Goal: Task Accomplishment & Management: Complete application form

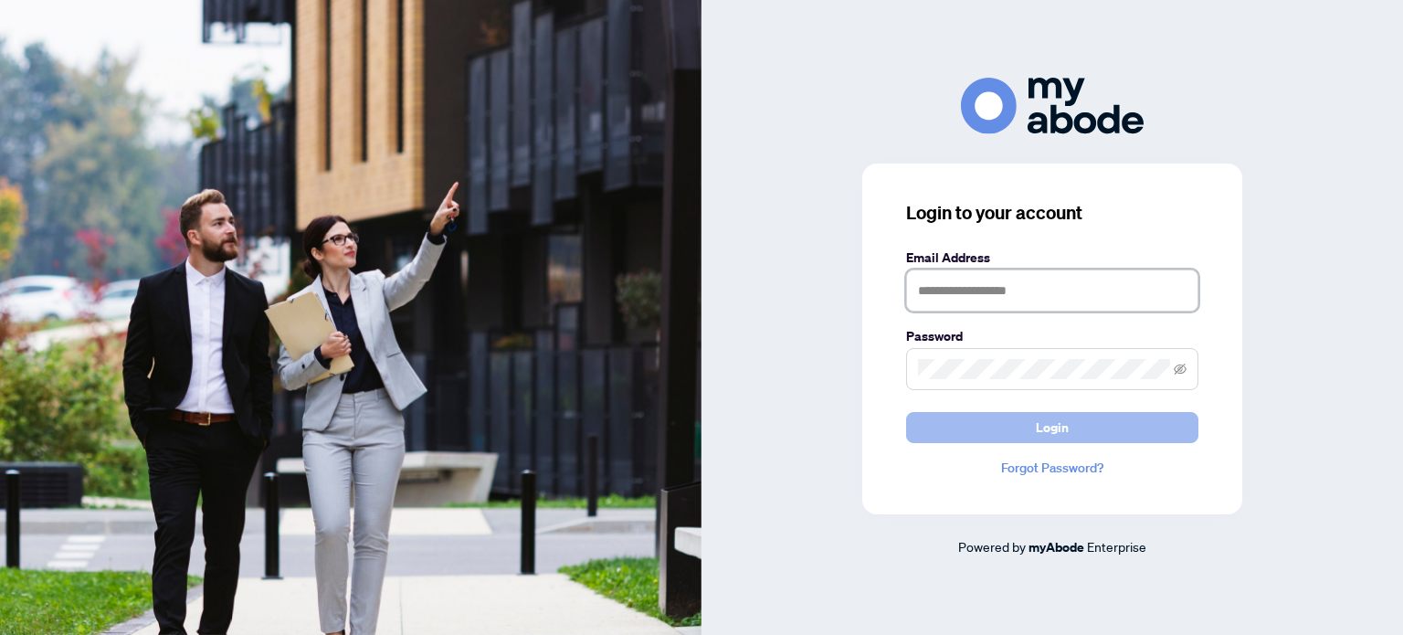
type input "**********"
click at [980, 433] on button "Login" at bounding box center [1052, 427] width 292 height 31
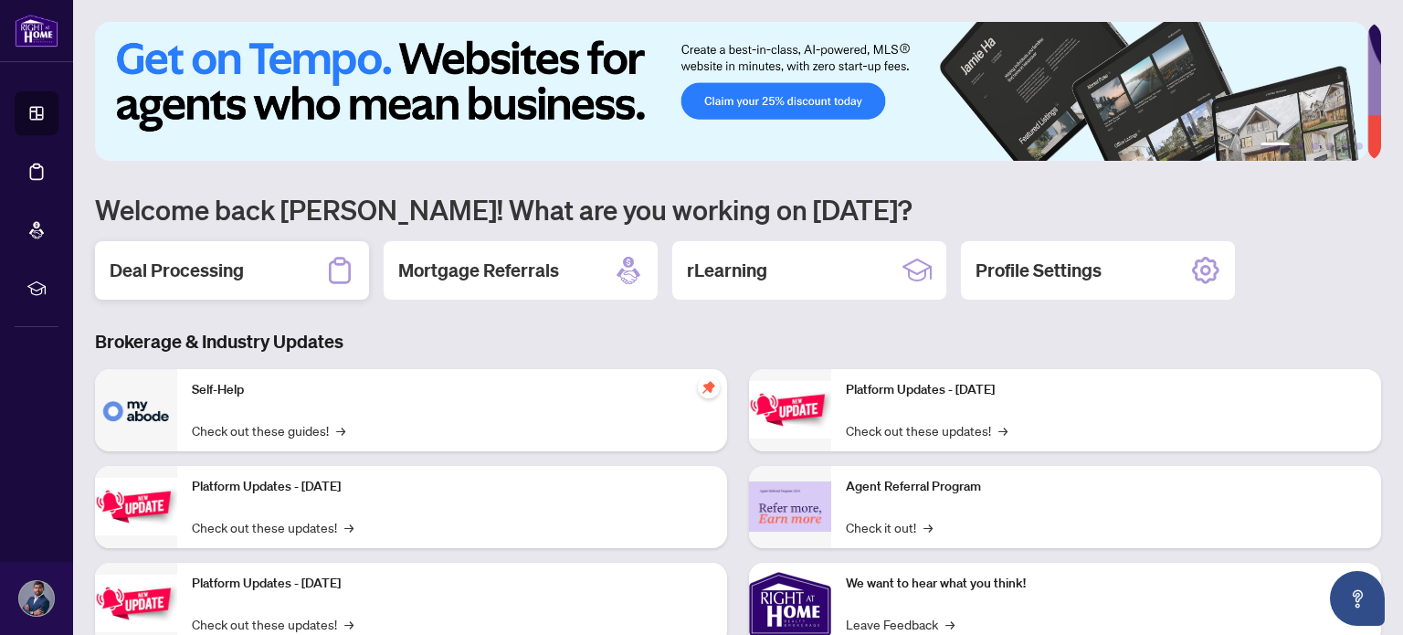
click at [259, 259] on div "Deal Processing" at bounding box center [232, 270] width 274 height 58
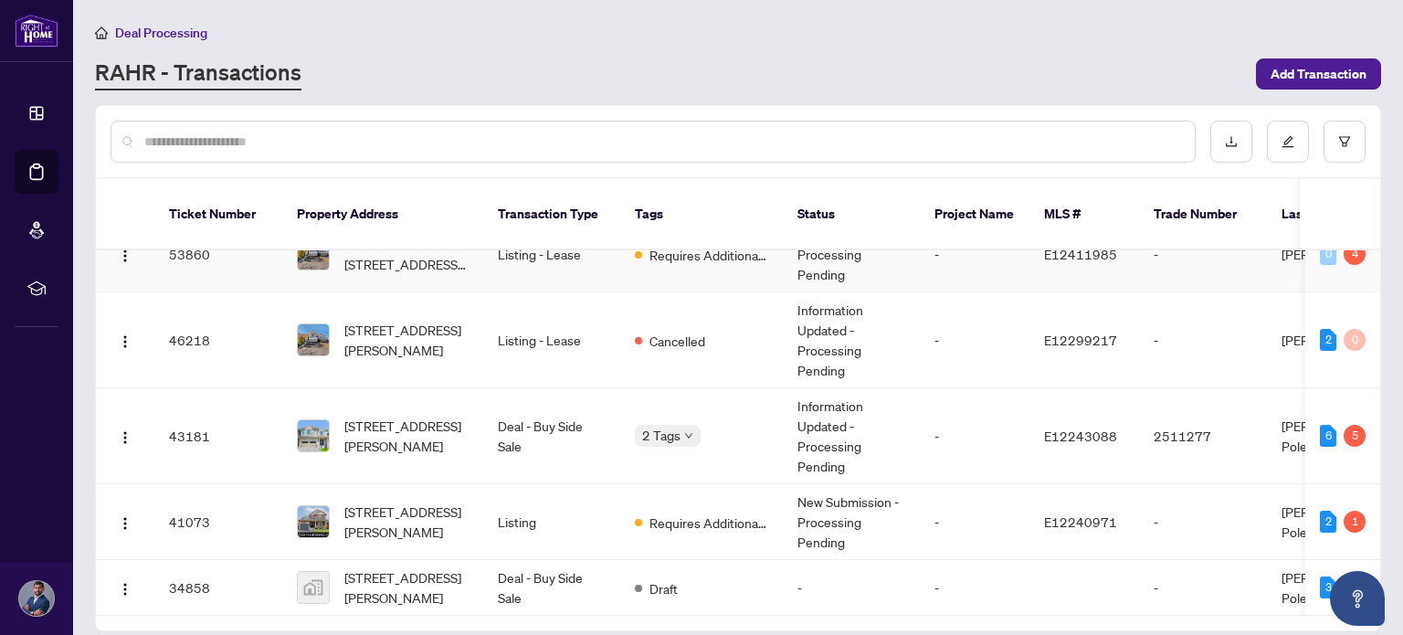
scroll to position [58, 0]
click at [1012, 396] on td "-" at bounding box center [975, 436] width 110 height 96
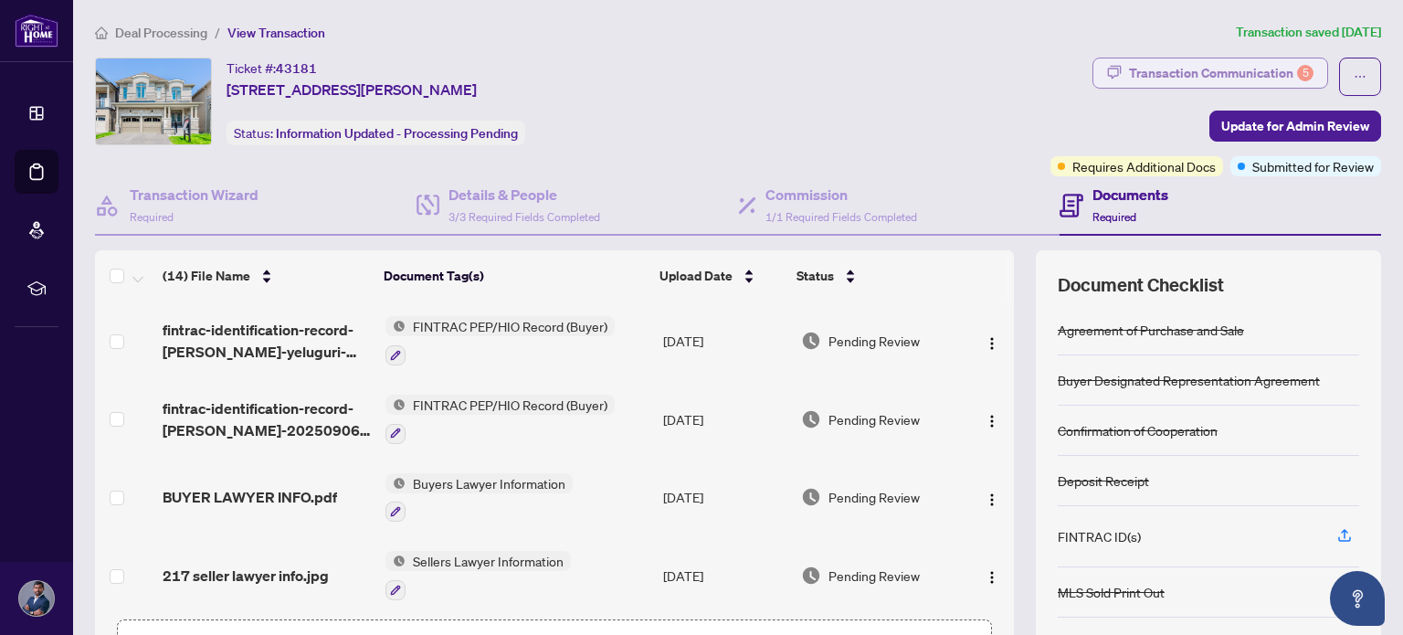
click at [1218, 73] on div "Transaction Communication 5" at bounding box center [1221, 72] width 184 height 29
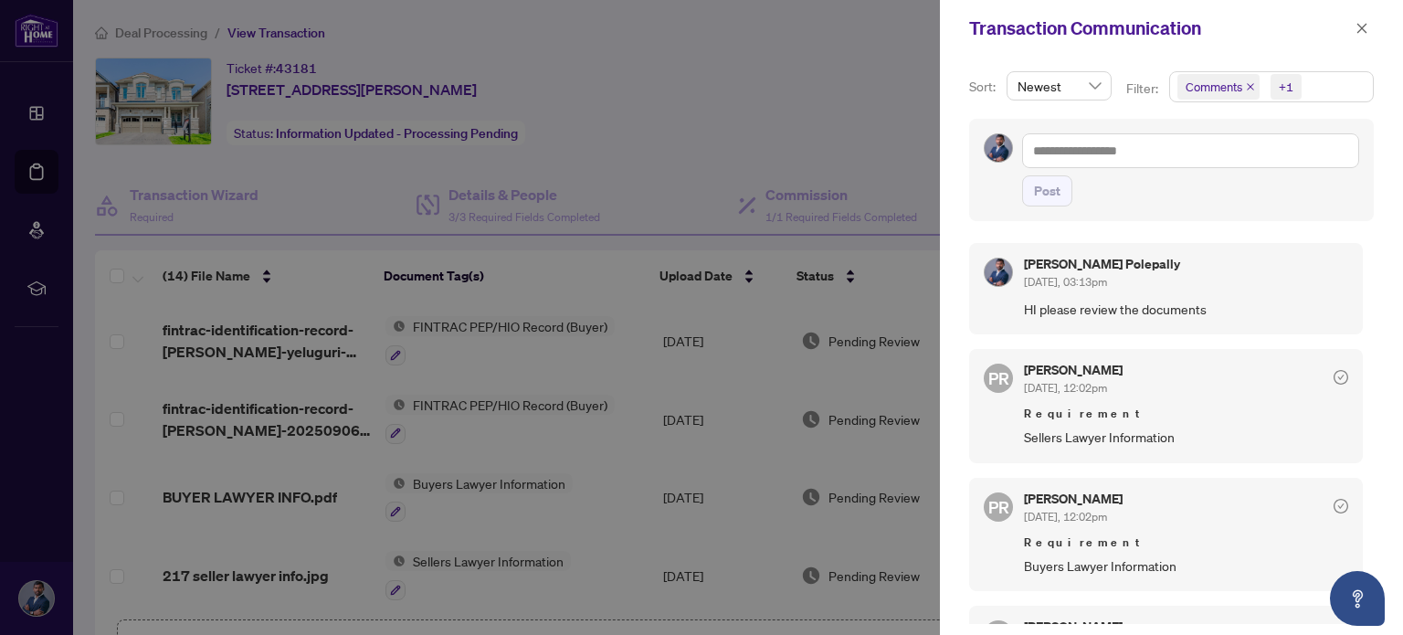
click at [740, 79] on div at bounding box center [701, 317] width 1403 height 635
click at [1362, 36] on span "button" at bounding box center [1361, 28] width 13 height 29
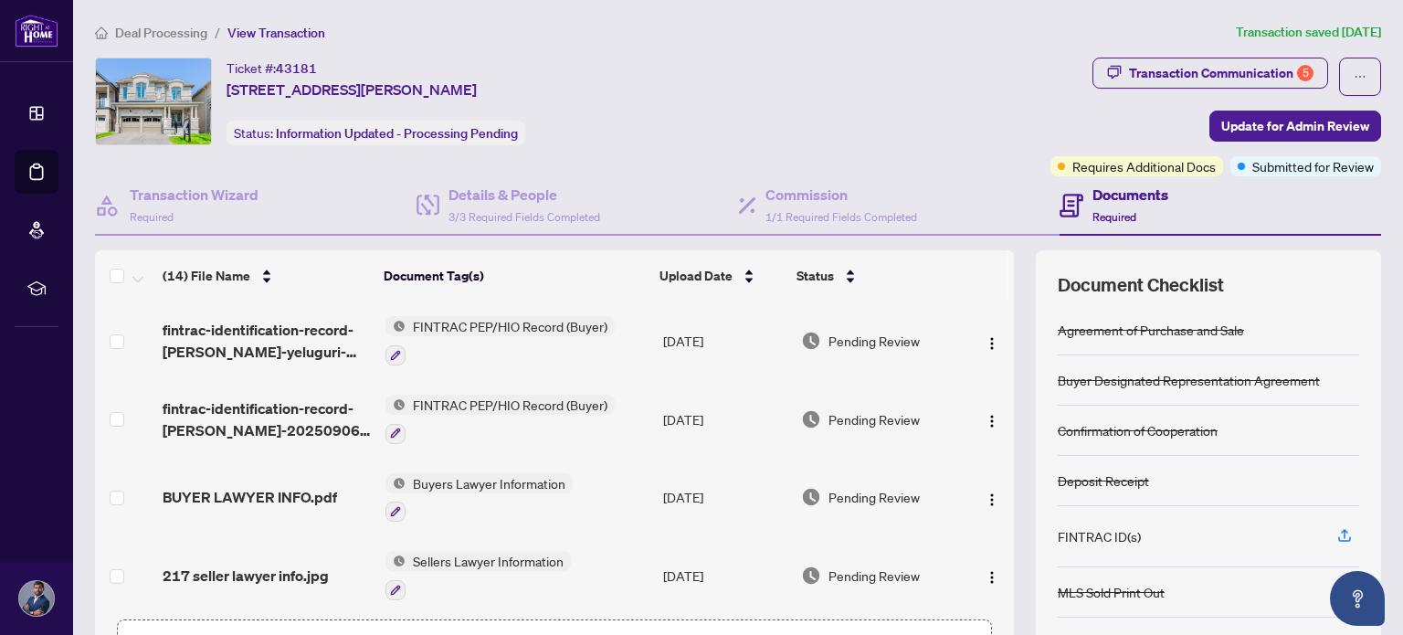
drag, startPoint x: 225, startPoint y: 64, endPoint x: 590, endPoint y: 79, distance: 365.6
click at [590, 79] on div "Ticket #: 43181 217 Doug Finney St, Oshawa, Ontario L1K 3G3, Canada Status: Inf…" at bounding box center [569, 102] width 948 height 88
copy div "Ticket #: 43181 217 Doug Finney St, Oshawa, Ontario L1K 3G3, Canada"
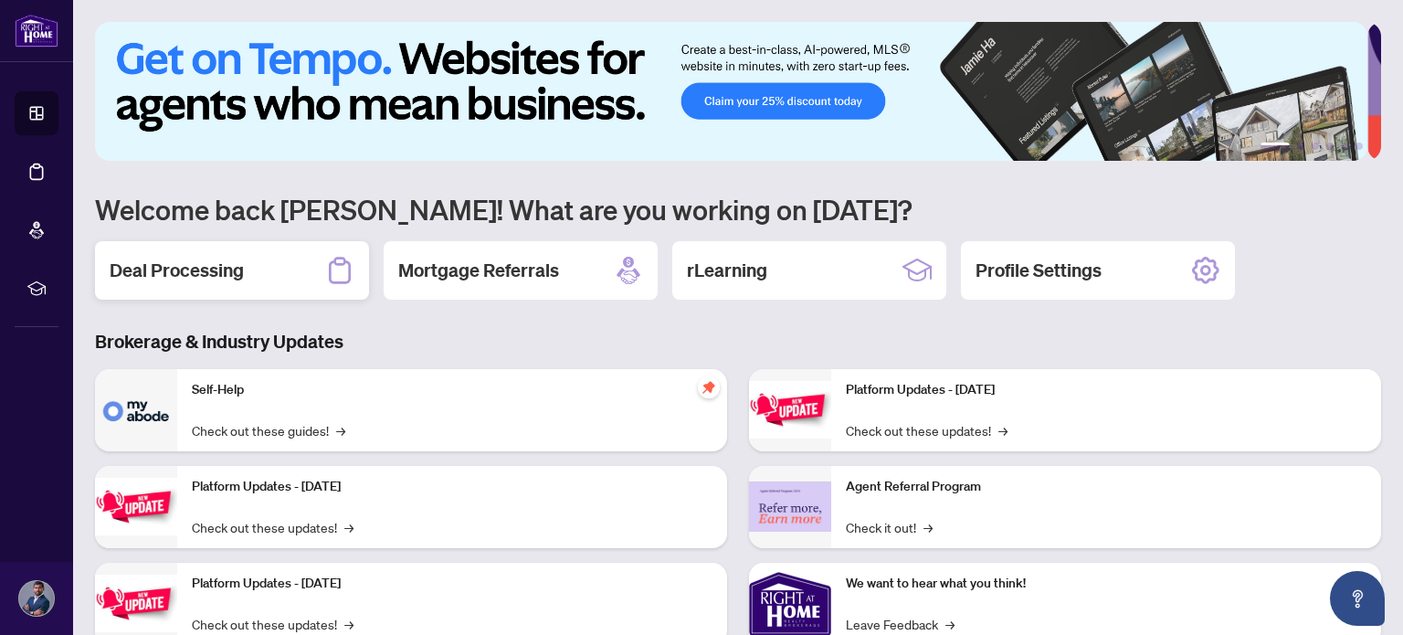
click at [258, 277] on div "Deal Processing" at bounding box center [232, 270] width 274 height 58
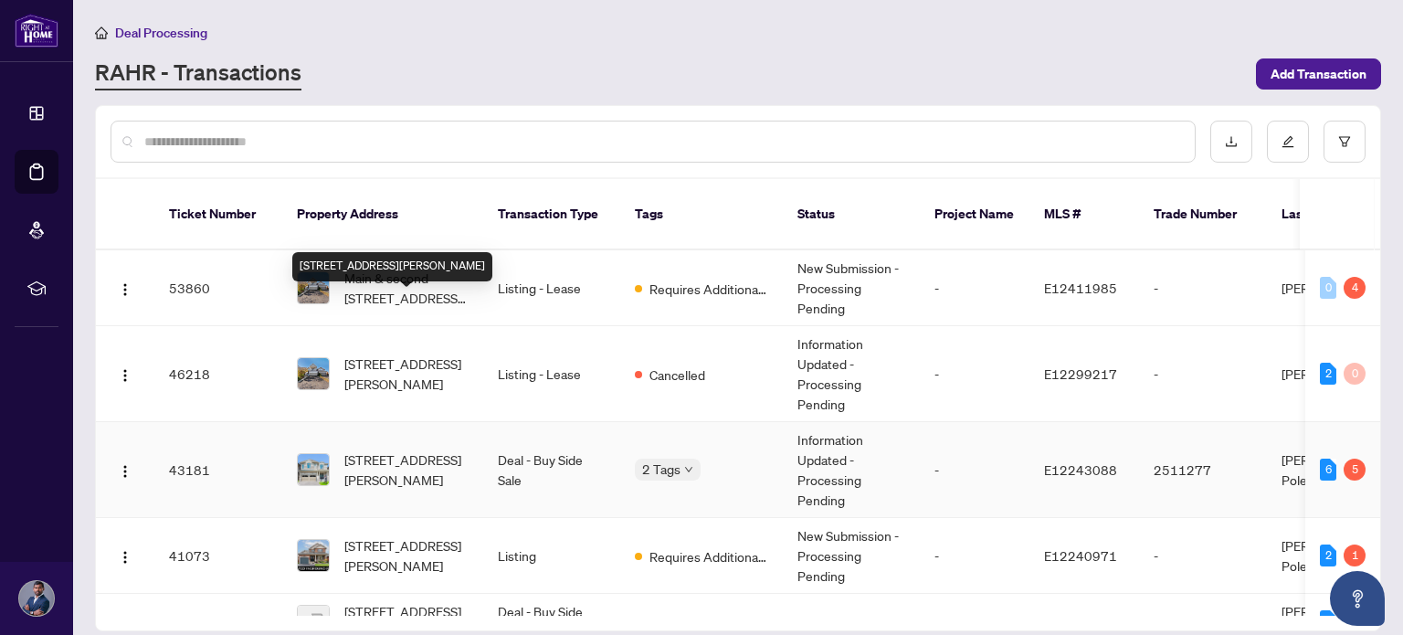
scroll to position [40, 0]
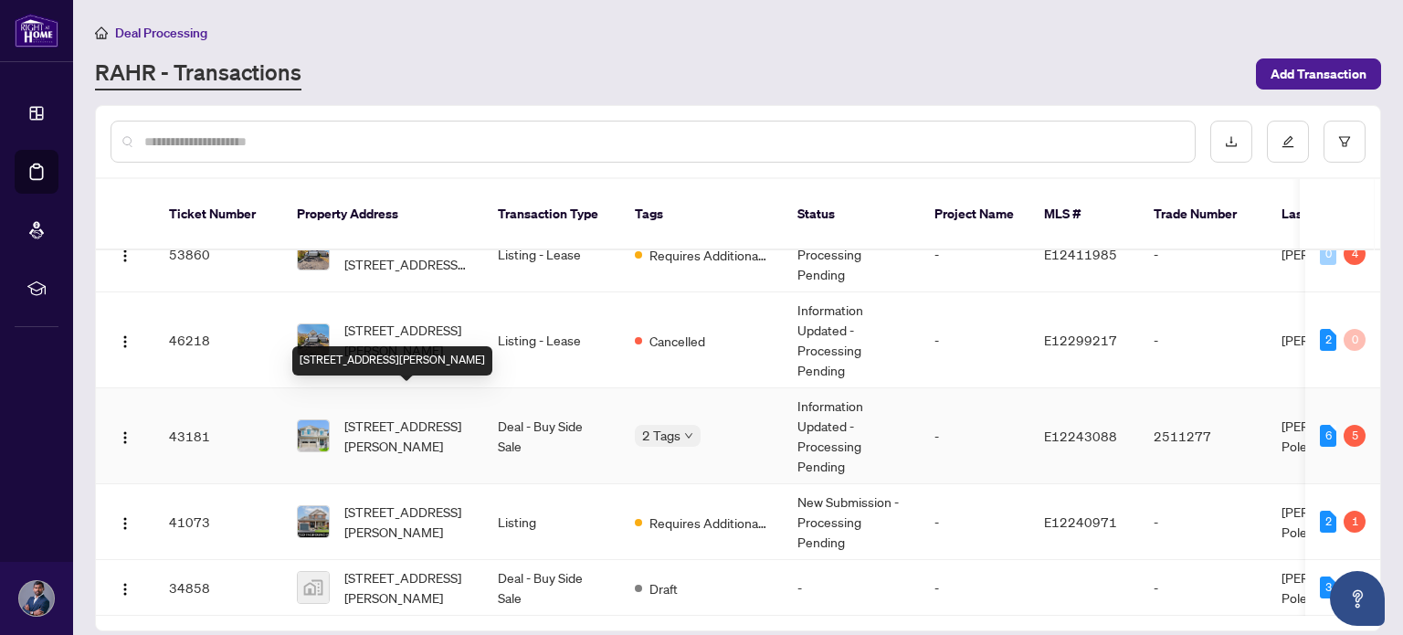
click at [399, 415] on span "217 Doug Finney St, Oshawa, Ontario L1K 3G3, Canada" at bounding box center [406, 435] width 124 height 40
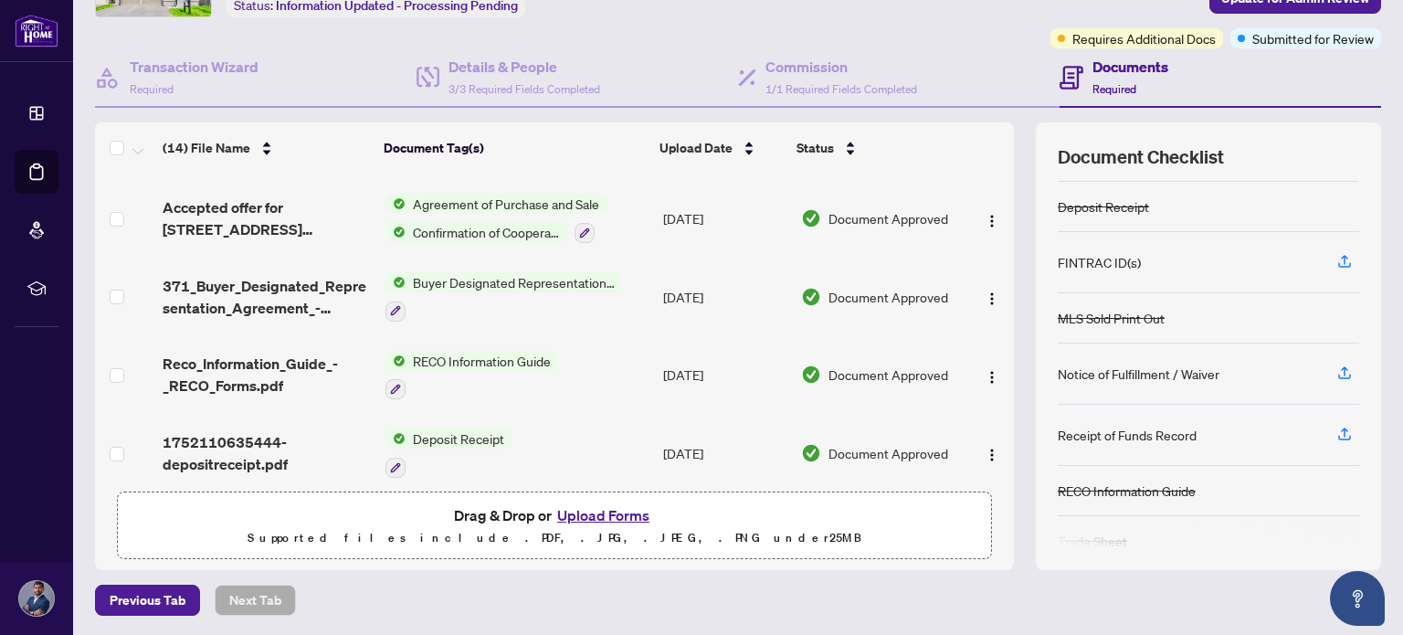
scroll to position [168, 0]
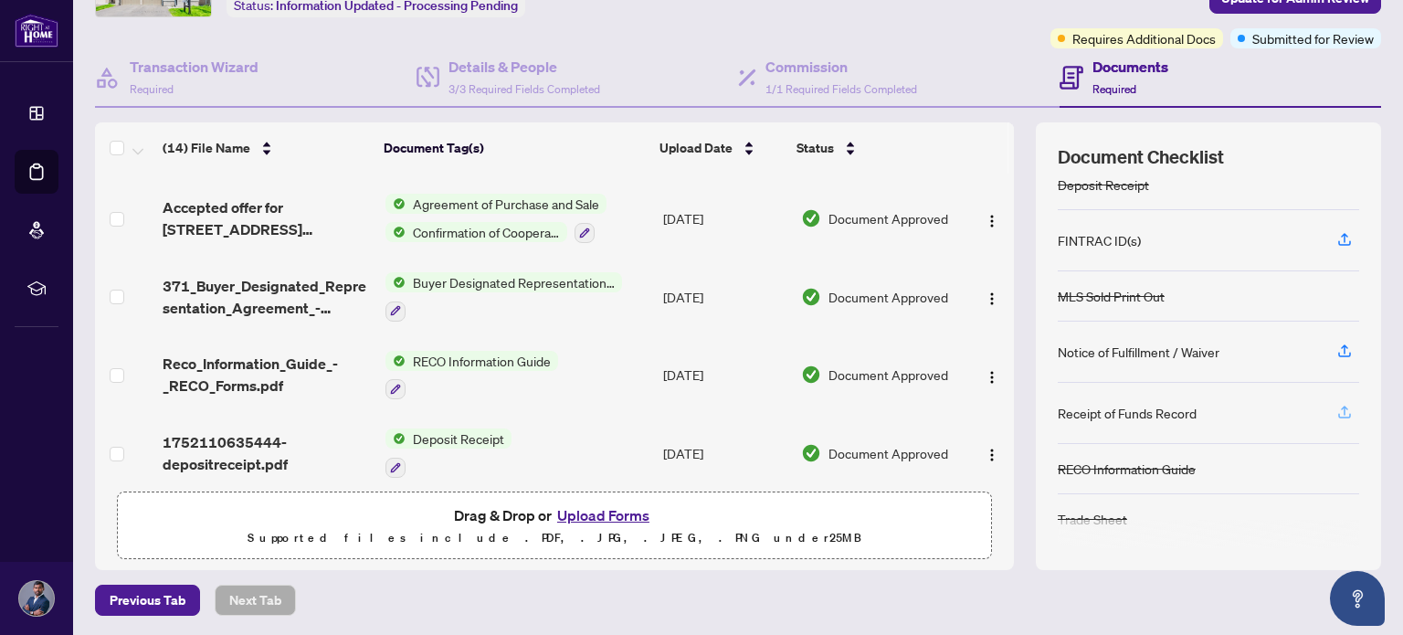
click at [1343, 408] on button "button" at bounding box center [1344, 412] width 29 height 31
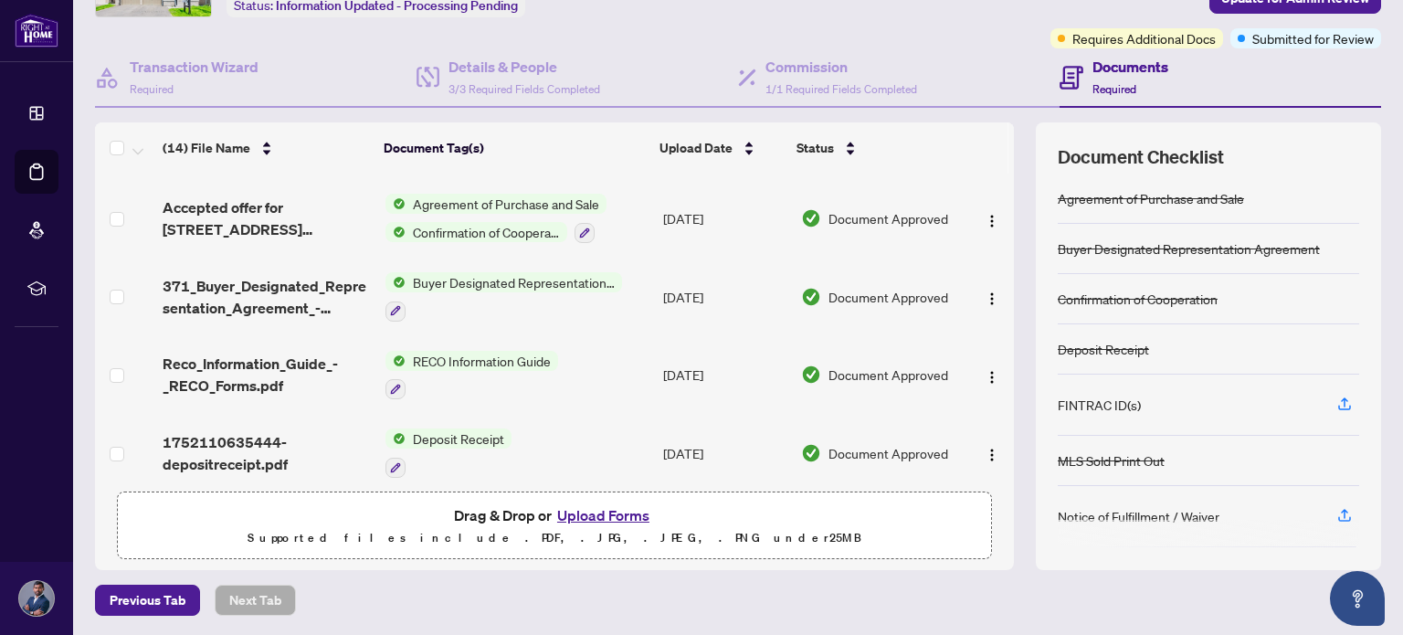
scroll to position [0, 0]
click at [1338, 408] on icon "button" at bounding box center [1344, 410] width 13 height 5
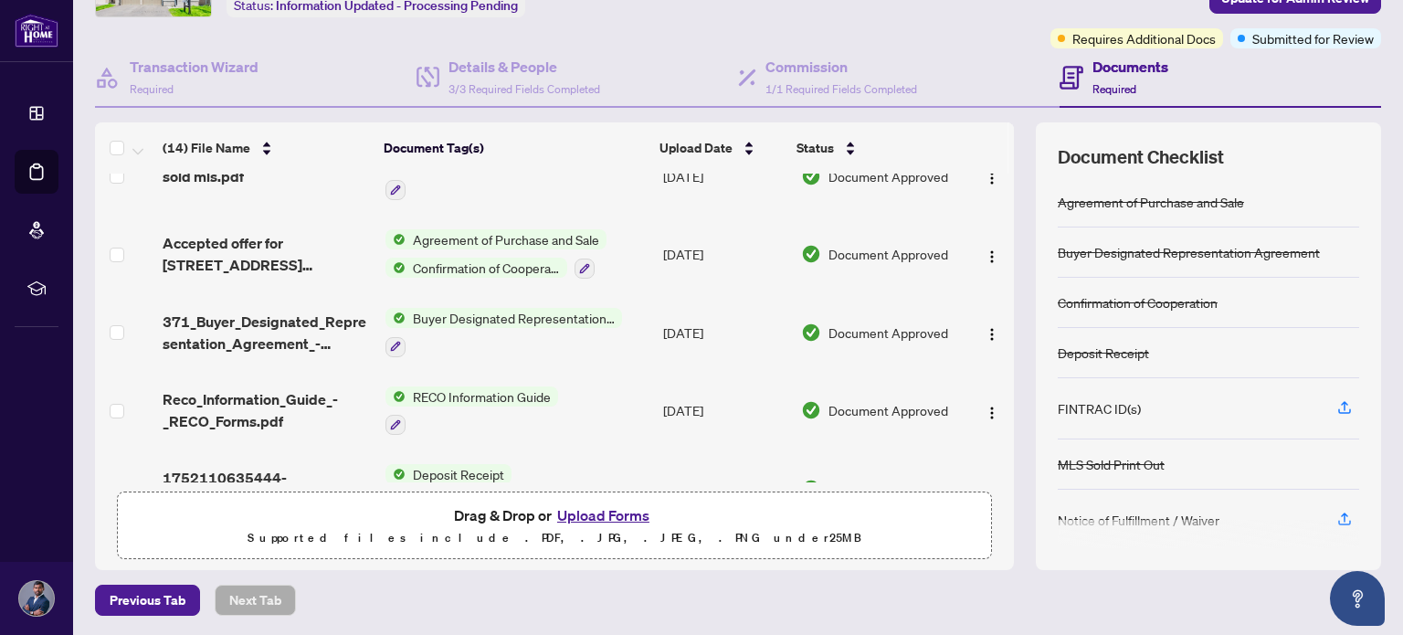
scroll to position [766, 0]
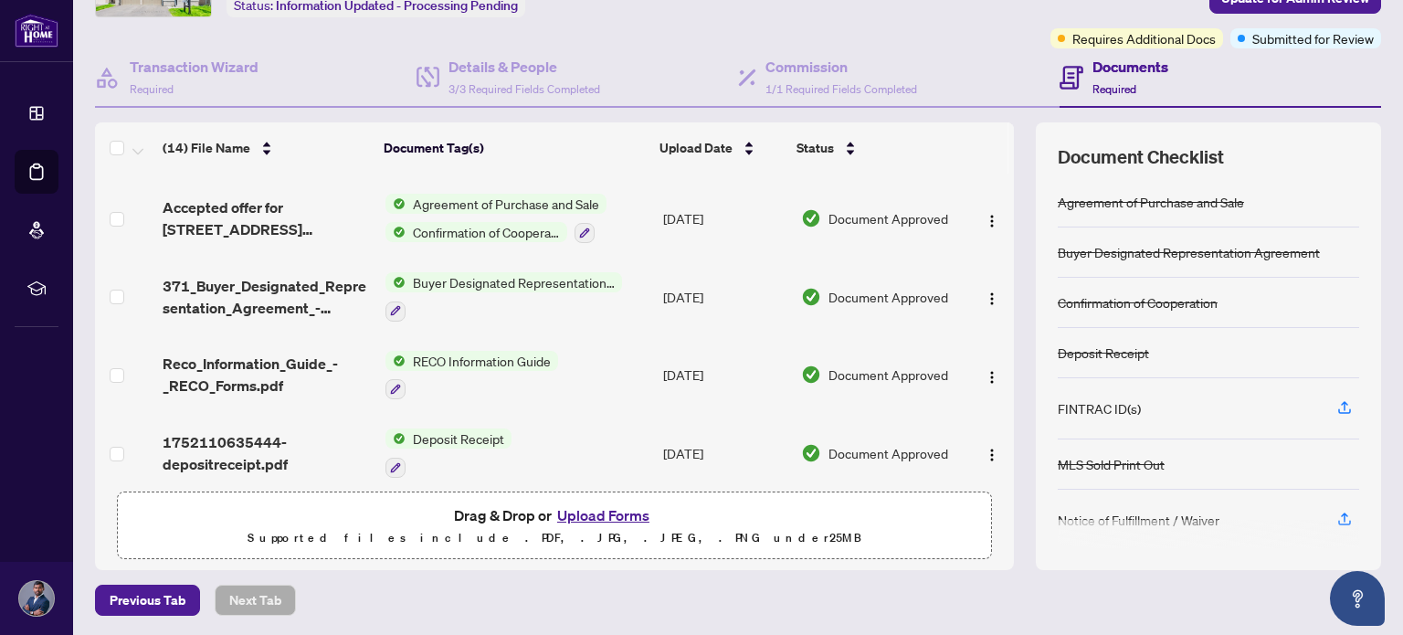
click at [599, 512] on button "Upload Forms" at bounding box center [603, 515] width 103 height 24
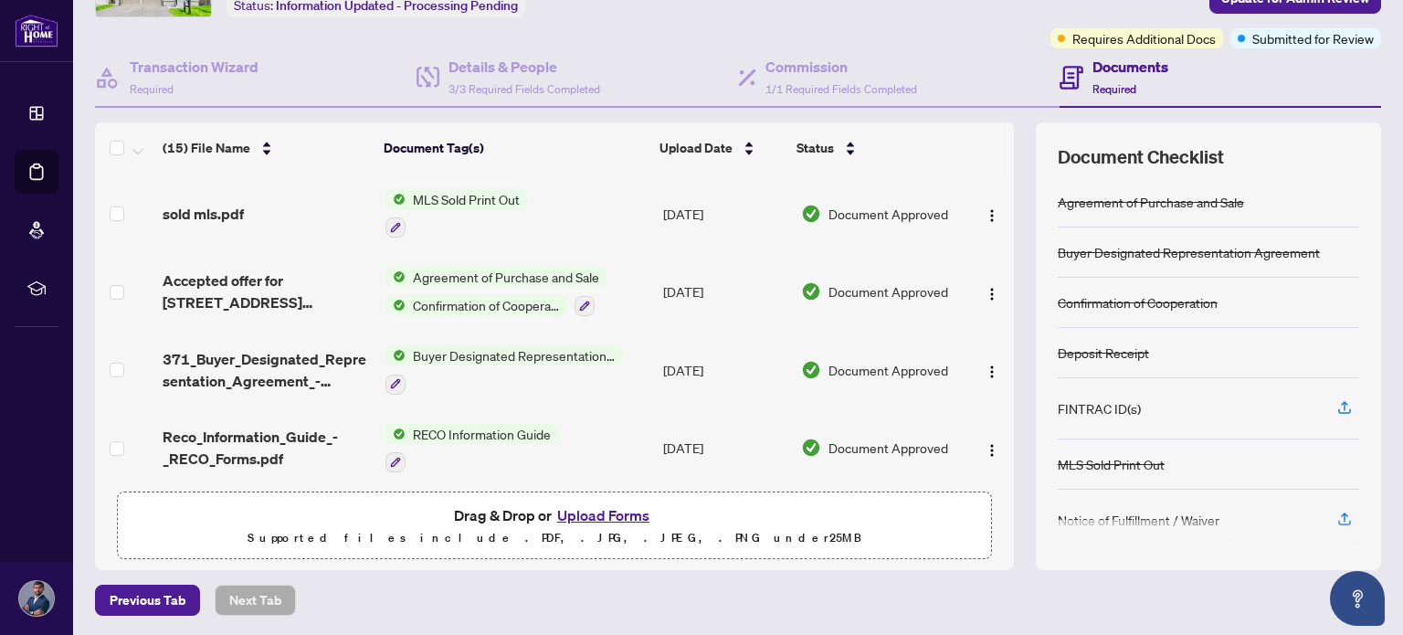
scroll to position [0, 0]
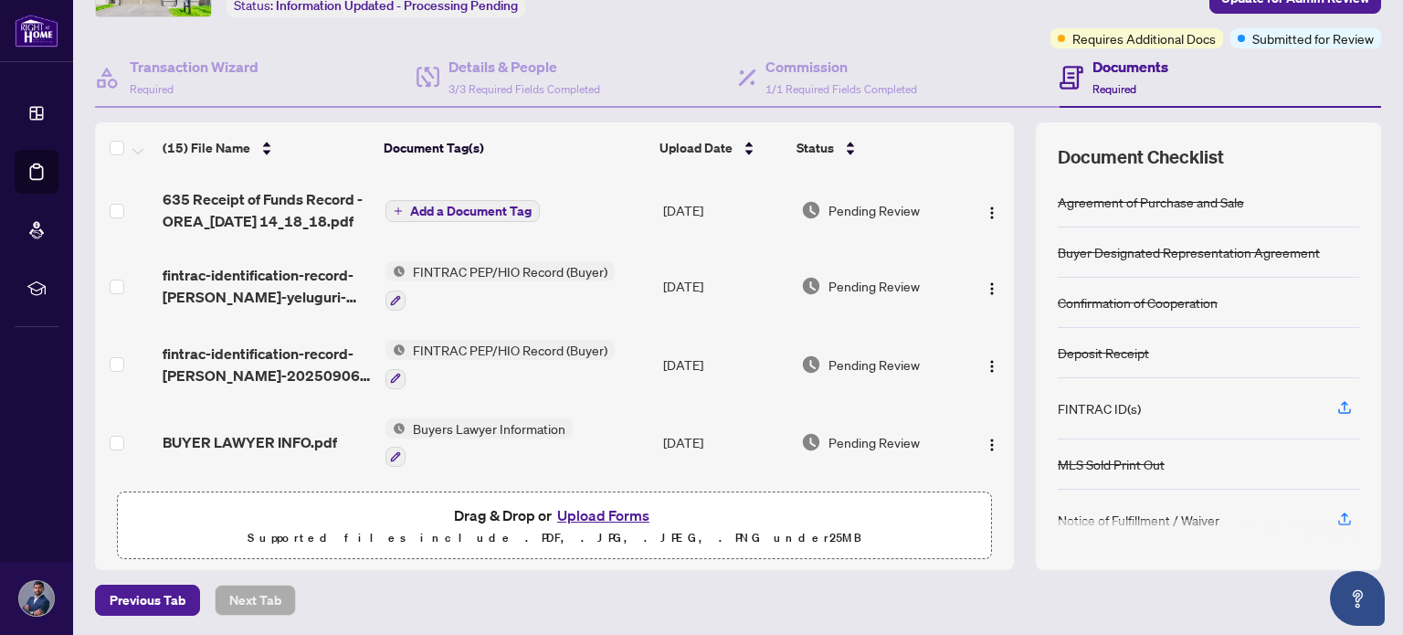
click at [483, 205] on span "Add a Document Tag" at bounding box center [470, 211] width 121 height 13
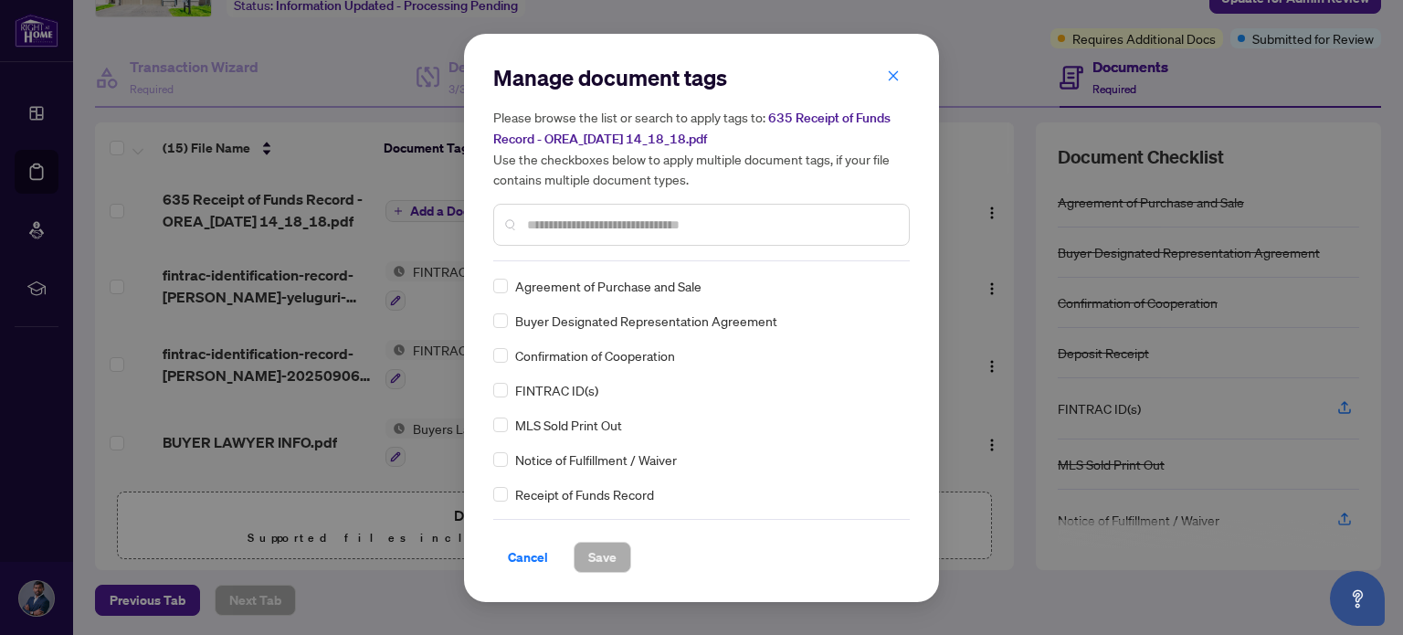
click at [573, 230] on input "text" at bounding box center [710, 225] width 367 height 20
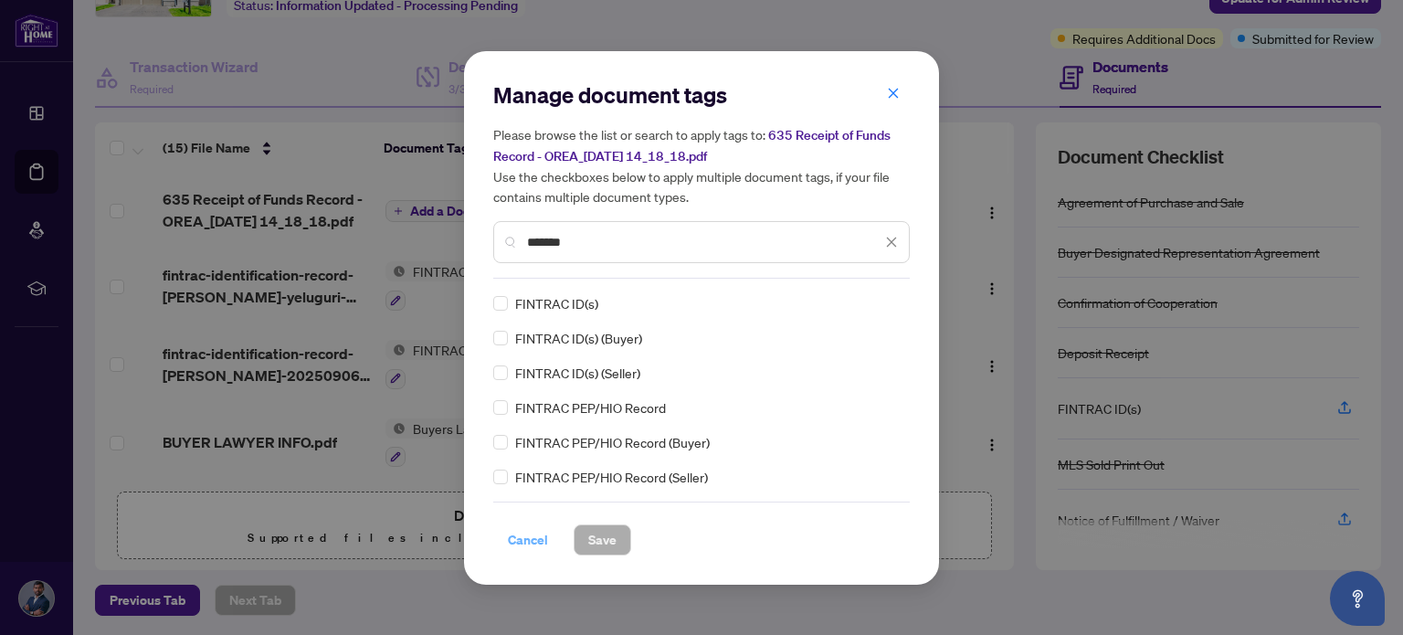
type input "*******"
click at [515, 536] on span "Cancel" at bounding box center [528, 539] width 40 height 29
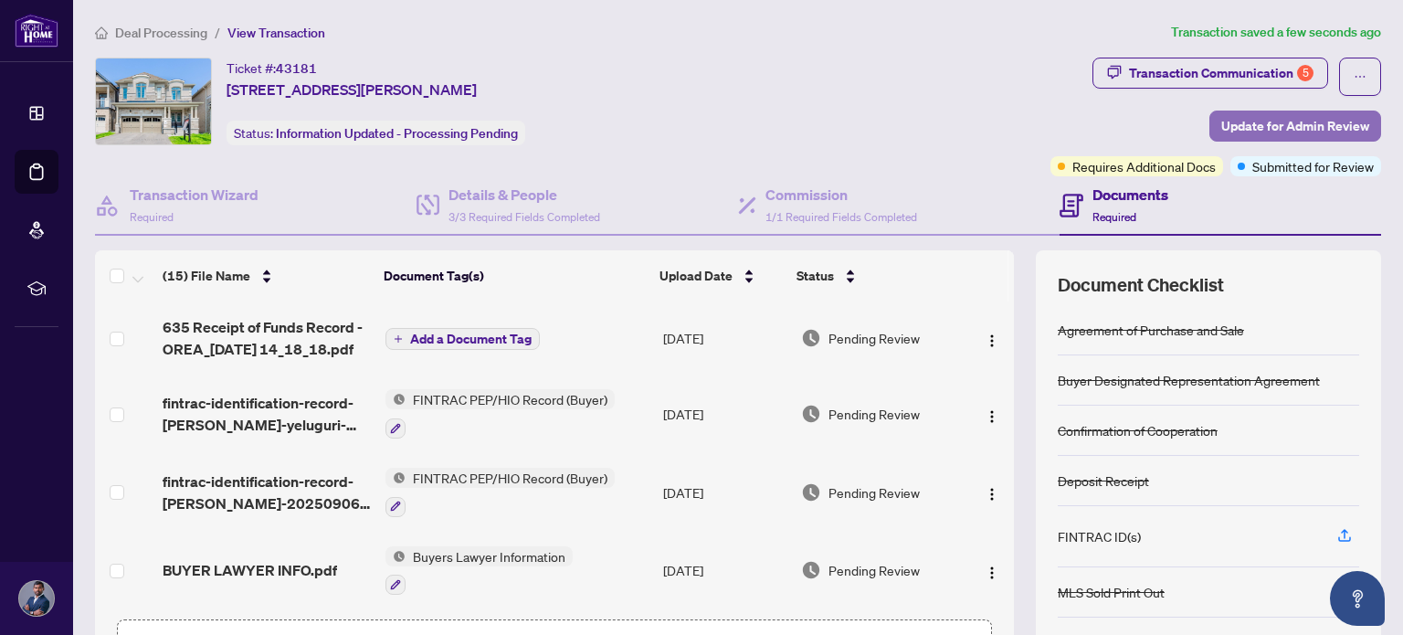
click at [1221, 121] on span "Update for Admin Review" at bounding box center [1295, 125] width 148 height 29
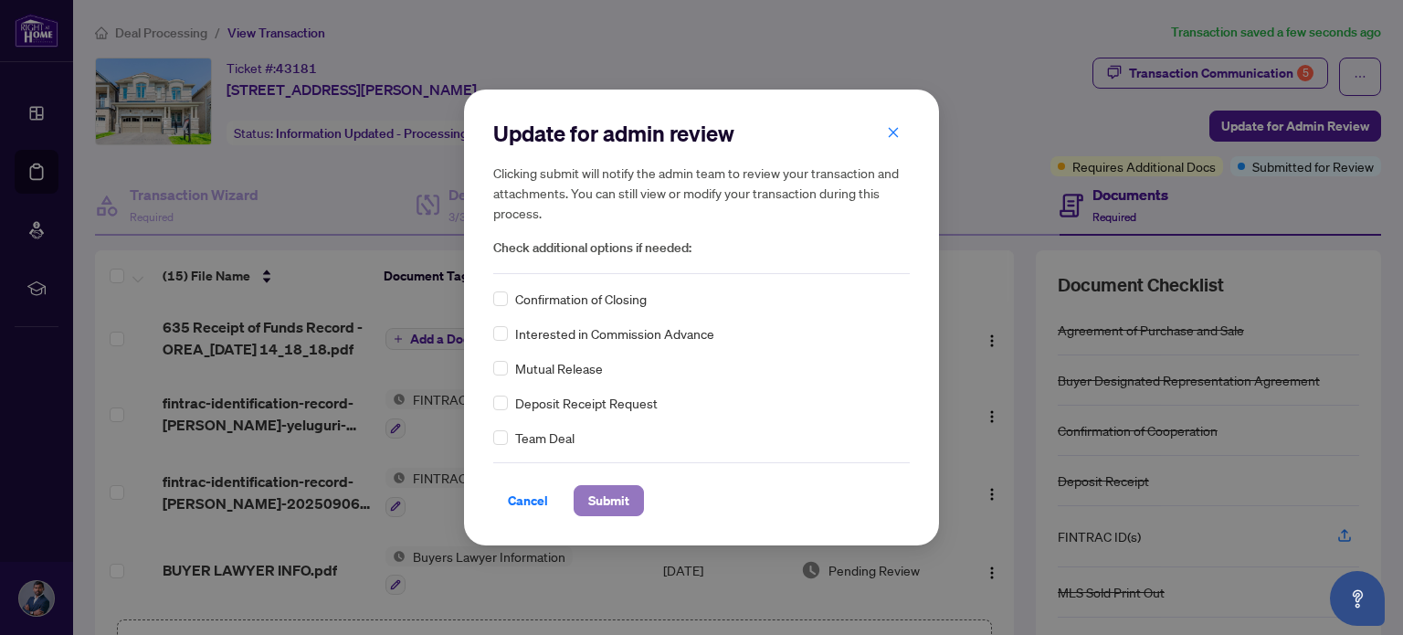
click at [623, 510] on span "Submit" at bounding box center [608, 500] width 41 height 29
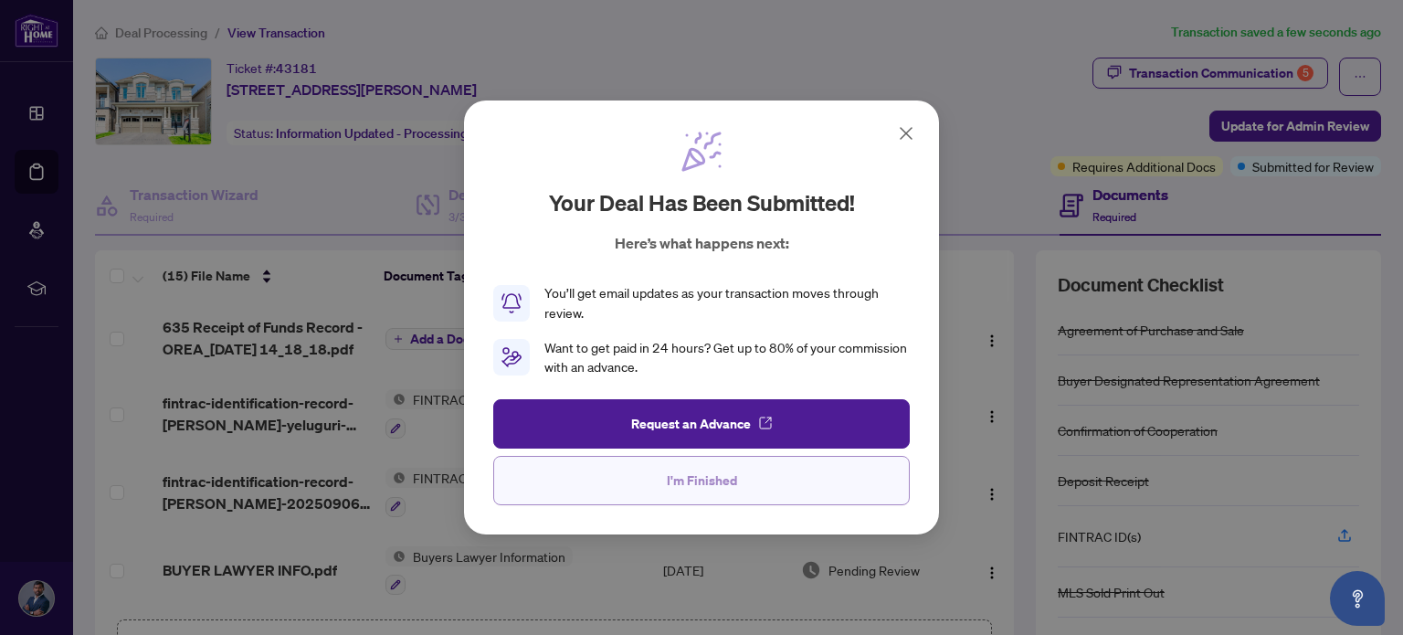
click at [686, 489] on span "I'm Finished" at bounding box center [702, 480] width 70 height 29
